Goal: Transaction & Acquisition: Purchase product/service

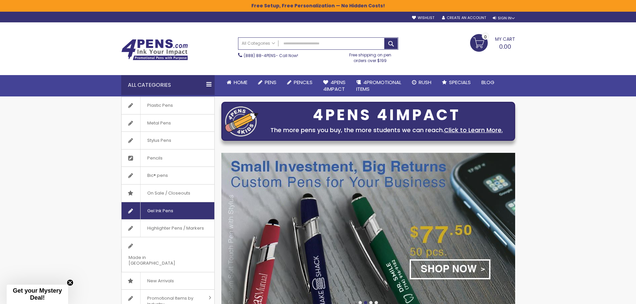
click at [163, 212] on span "Gel Ink Pens" at bounding box center [160, 210] width 40 height 17
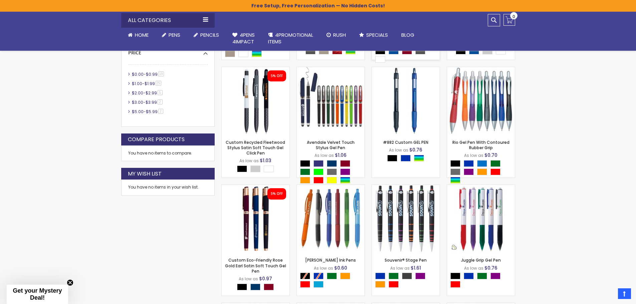
scroll to position [279, 0]
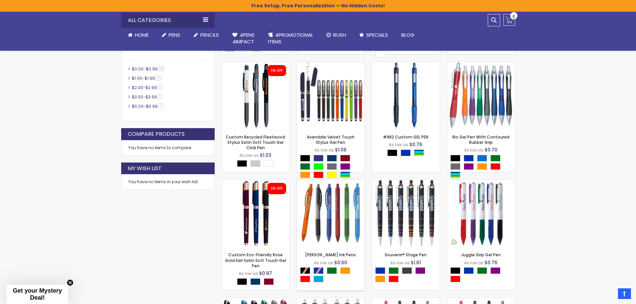
click at [342, 210] on img at bounding box center [331, 214] width 68 height 68
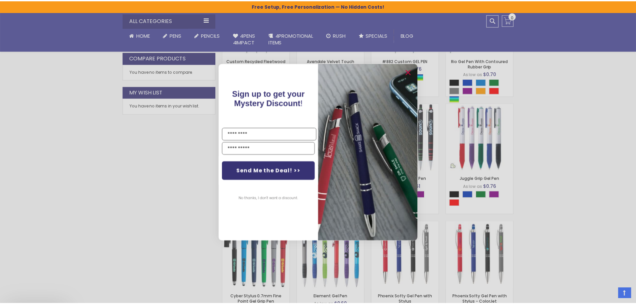
scroll to position [379, 0]
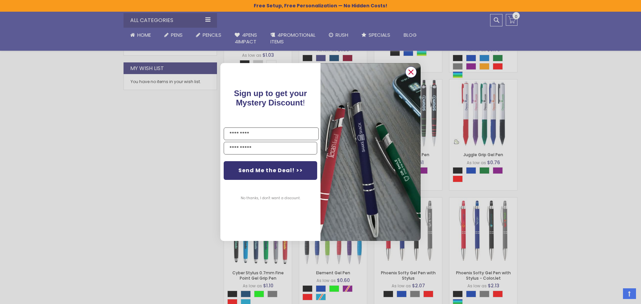
click at [412, 72] on icon "Close dialog" at bounding box center [411, 72] width 4 height 4
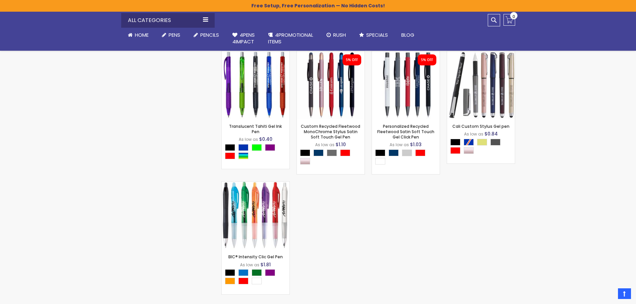
scroll to position [1649, 0]
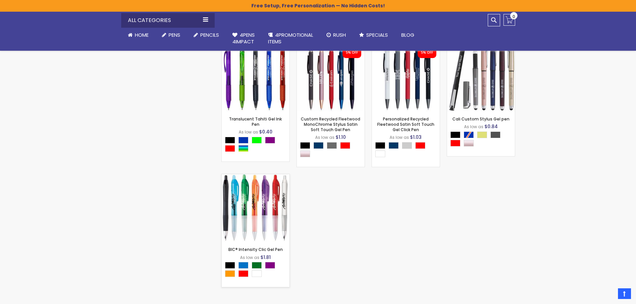
click at [259, 217] on img at bounding box center [256, 208] width 68 height 68
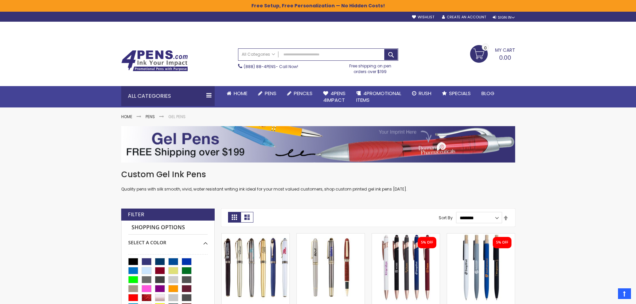
scroll to position [0, 0]
